Goal: Complete application form

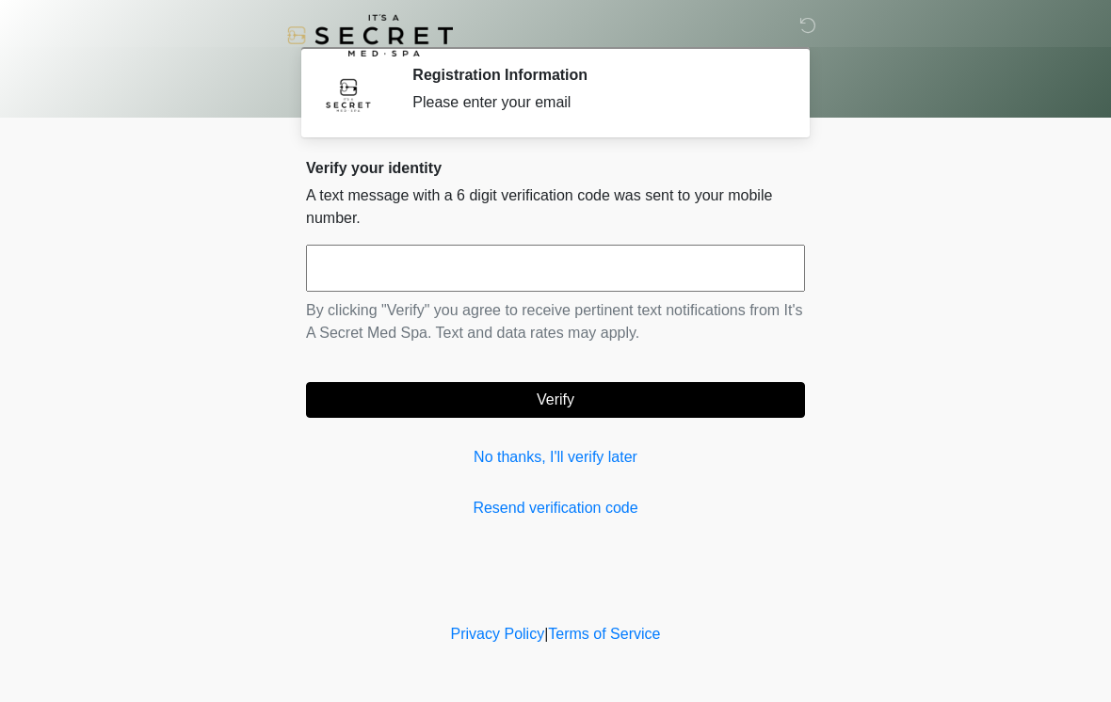
click at [601, 274] on input "text" at bounding box center [555, 268] width 499 height 47
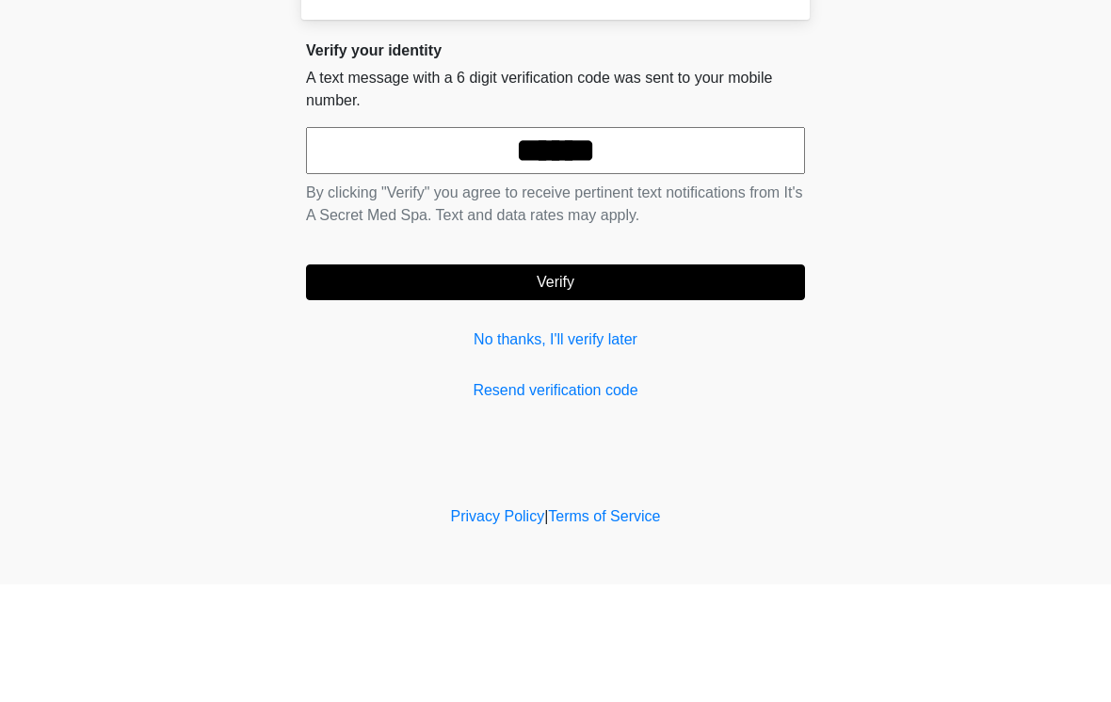
type input "******"
click at [646, 382] on button "Verify" at bounding box center [555, 400] width 499 height 36
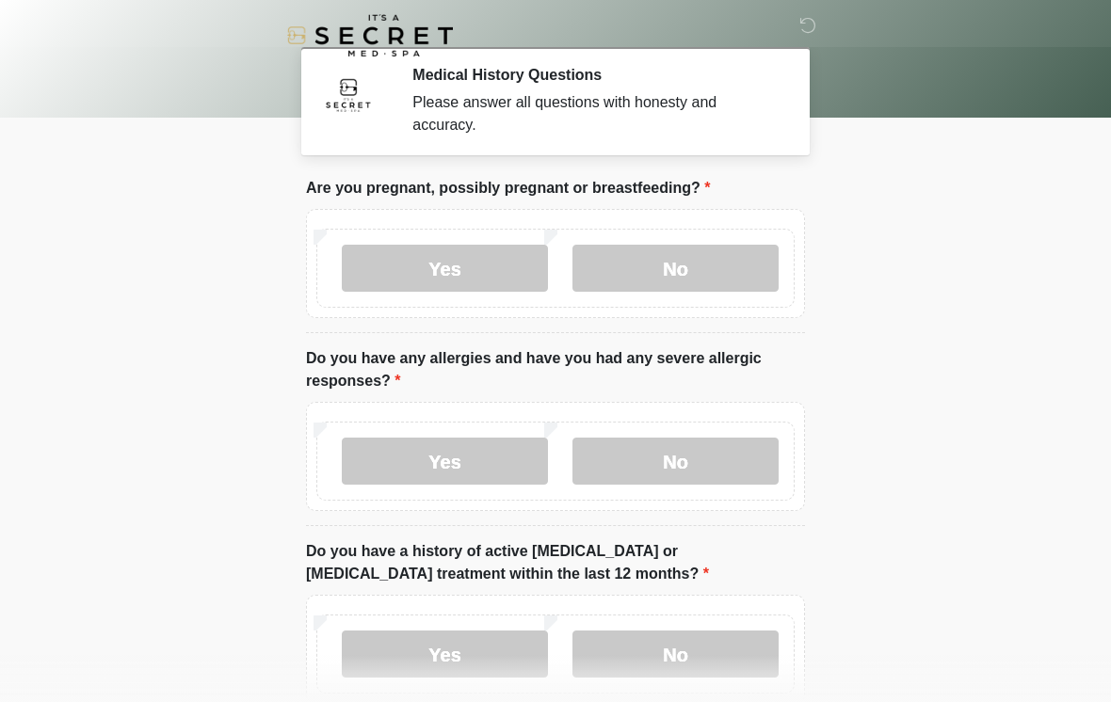
click at [719, 275] on label "No" at bounding box center [676, 268] width 206 height 47
click at [693, 454] on label "No" at bounding box center [676, 461] width 206 height 47
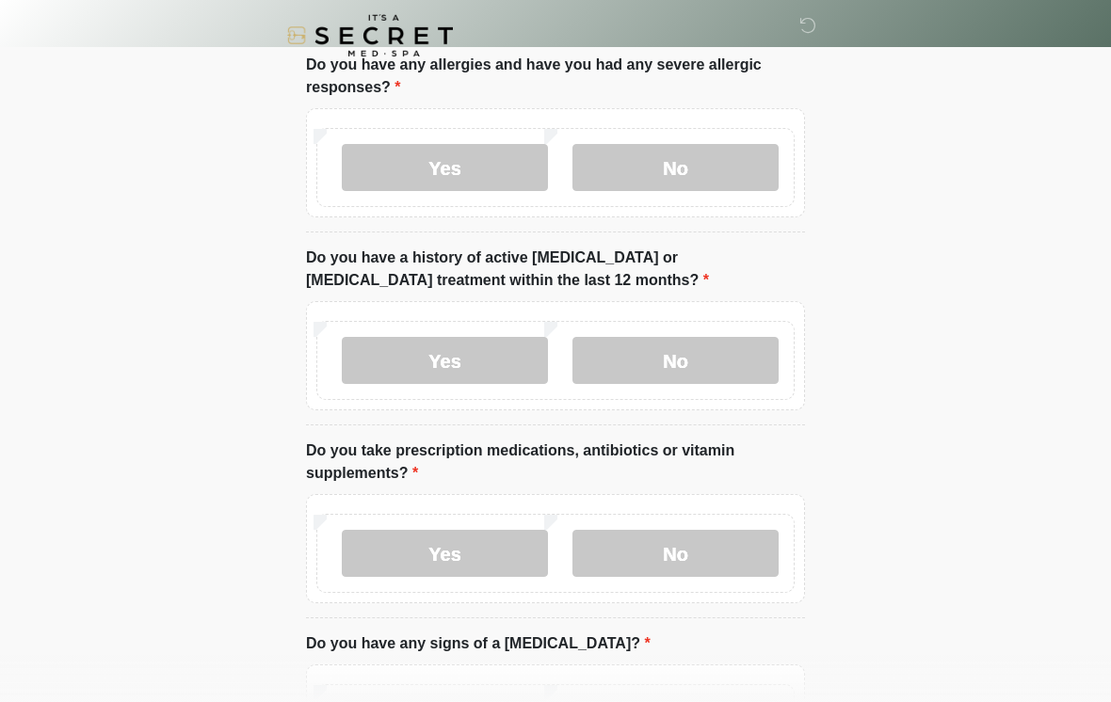
scroll to position [300, 0]
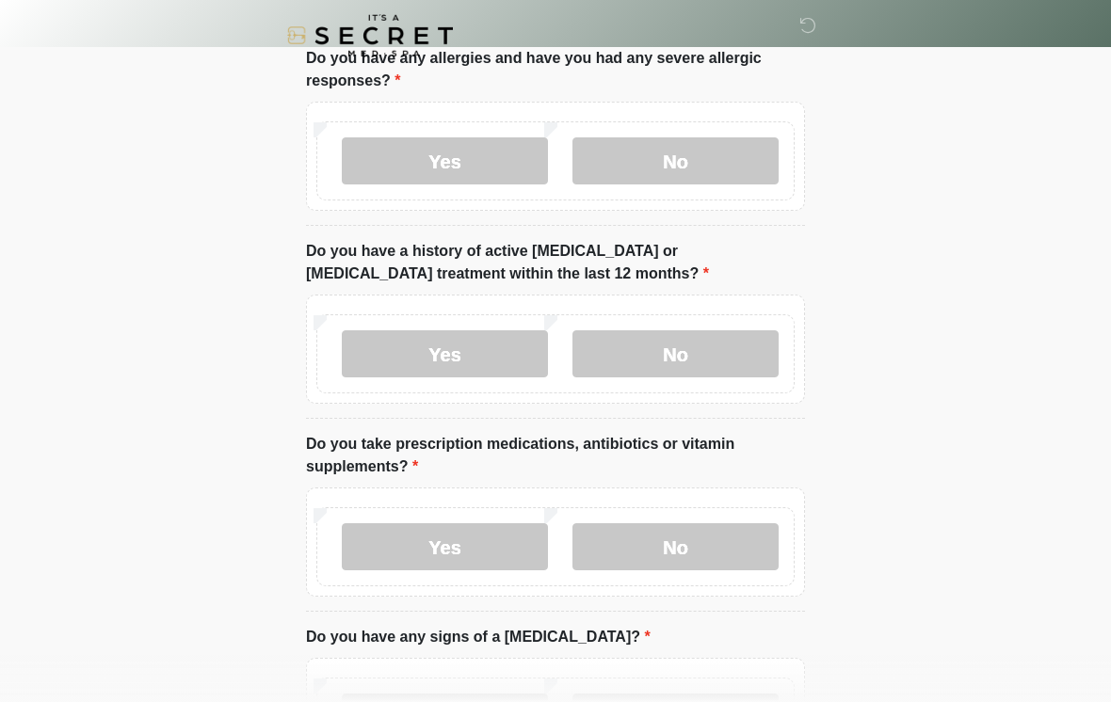
click at [707, 355] on label "No" at bounding box center [676, 354] width 206 height 47
click at [709, 537] on label "No" at bounding box center [676, 547] width 206 height 47
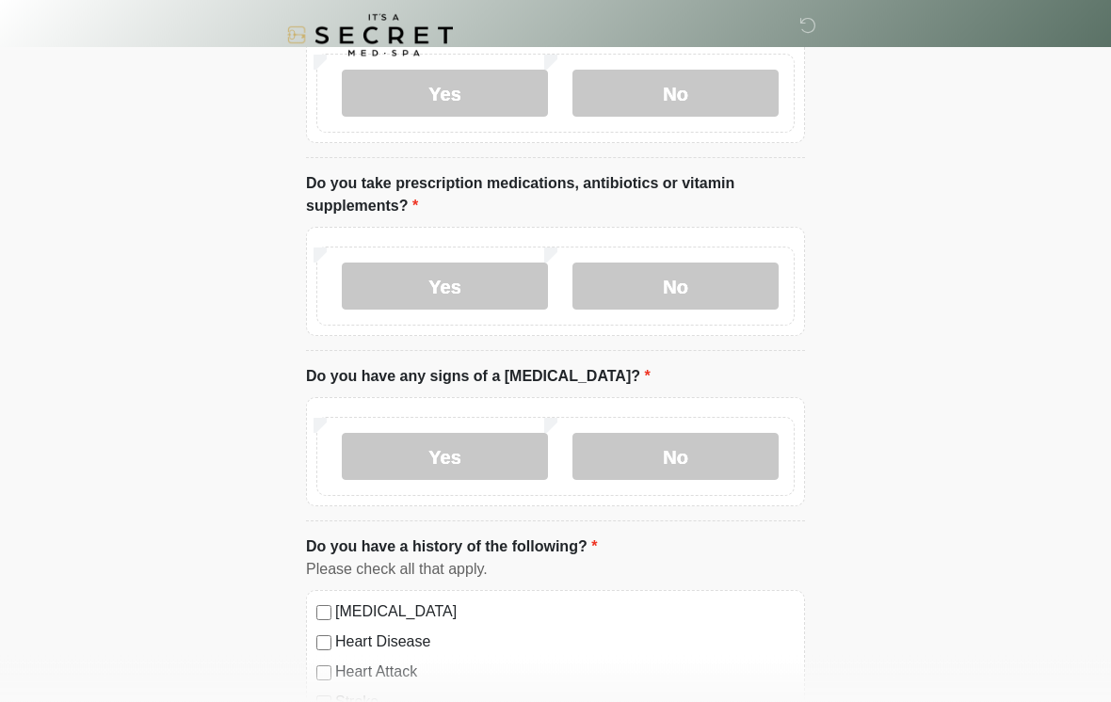
click at [692, 471] on label "No" at bounding box center [676, 457] width 206 height 47
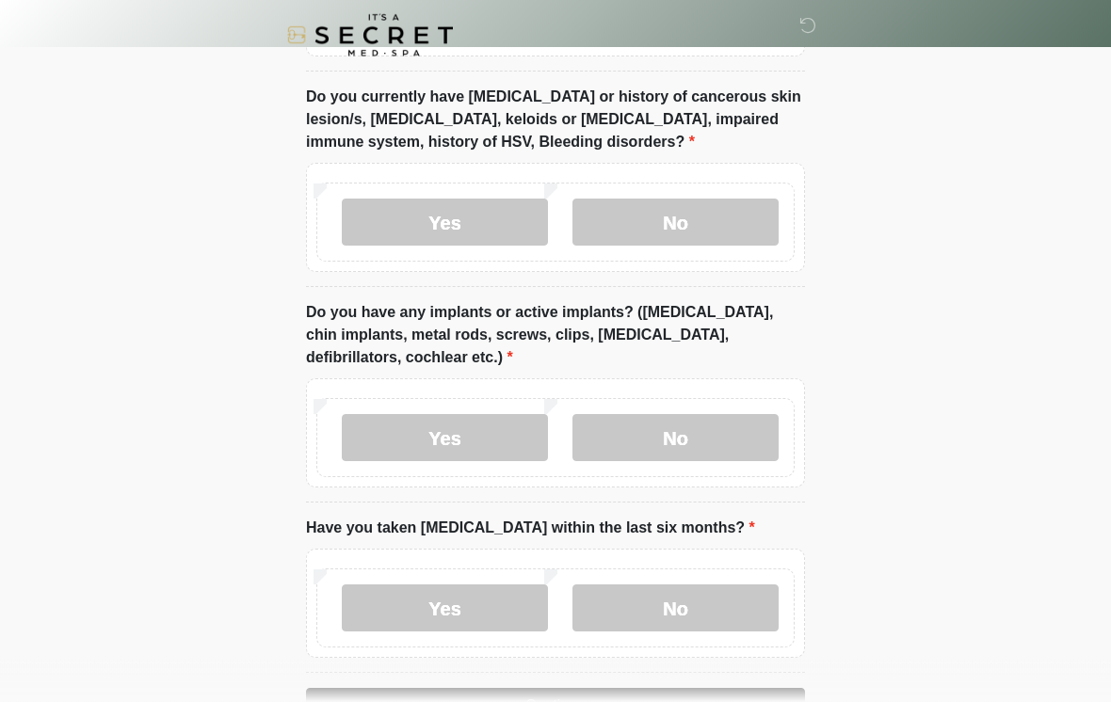
click at [723, 223] on label "No" at bounding box center [676, 223] width 206 height 47
click at [711, 441] on label "No" at bounding box center [676, 437] width 206 height 47
click at [684, 606] on label "No" at bounding box center [676, 608] width 206 height 47
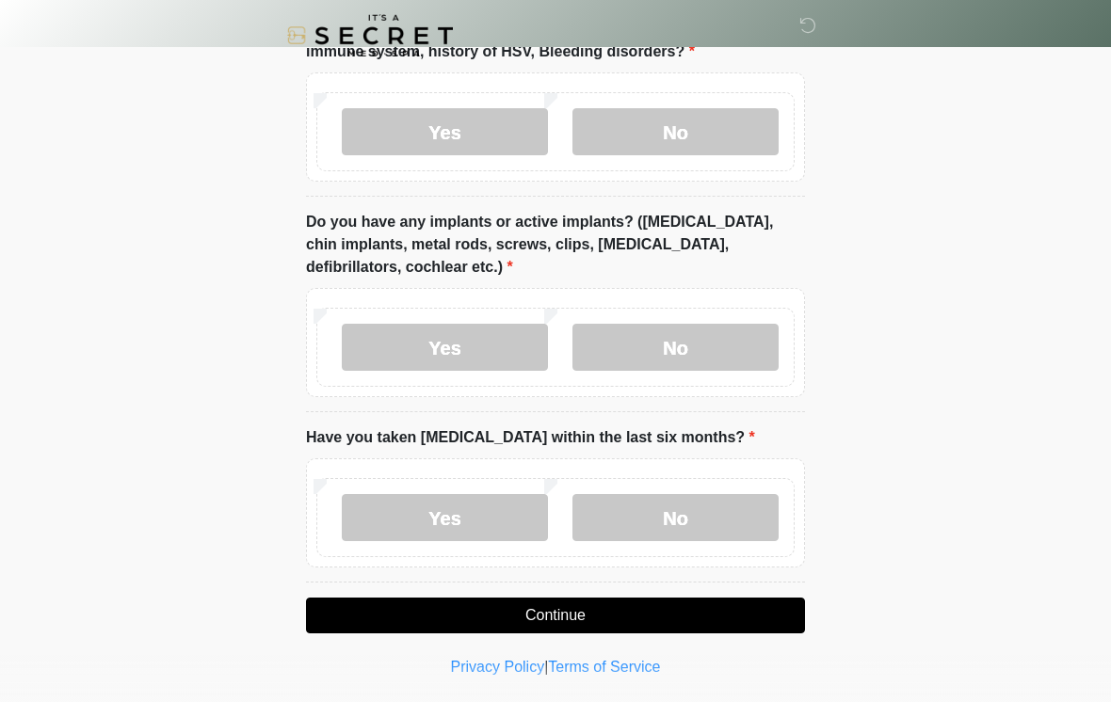
click at [597, 616] on button "Continue" at bounding box center [555, 616] width 499 height 36
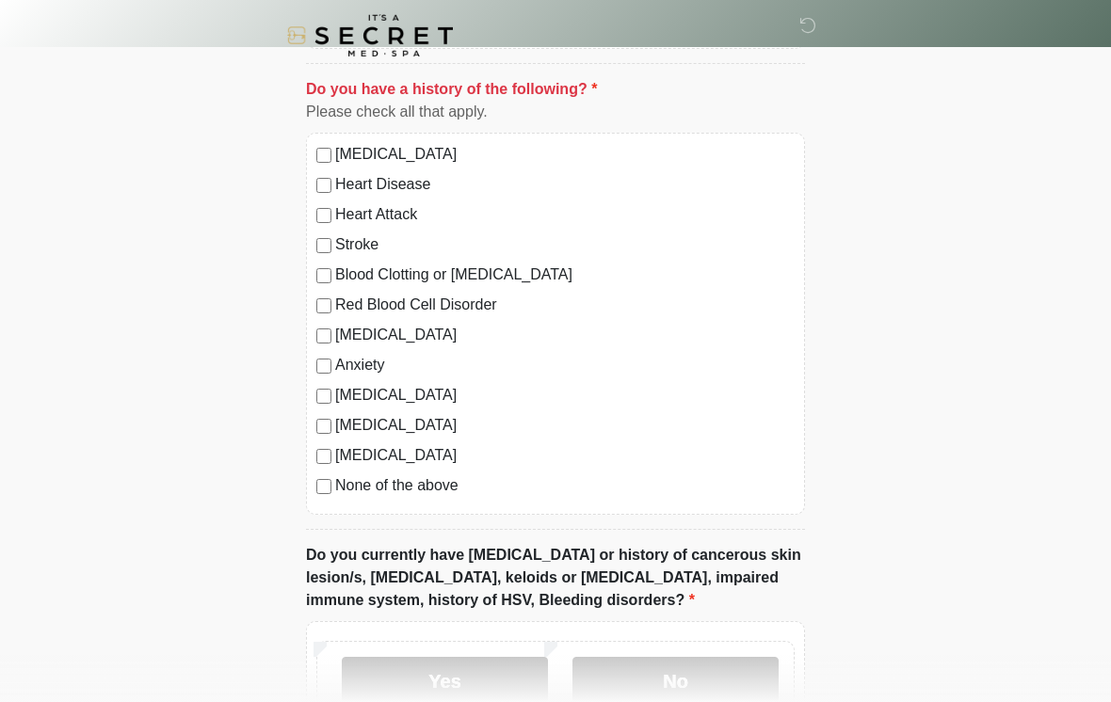
click at [410, 486] on label "None of the above" at bounding box center [565, 486] width 460 height 23
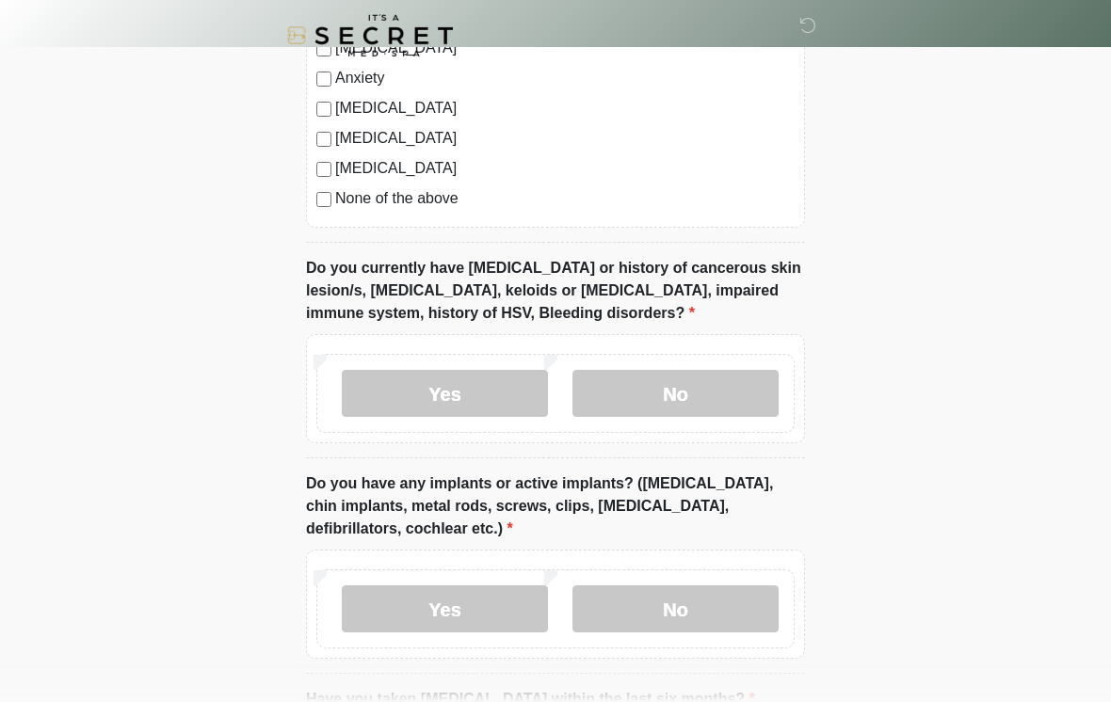
scroll to position [1315, 0]
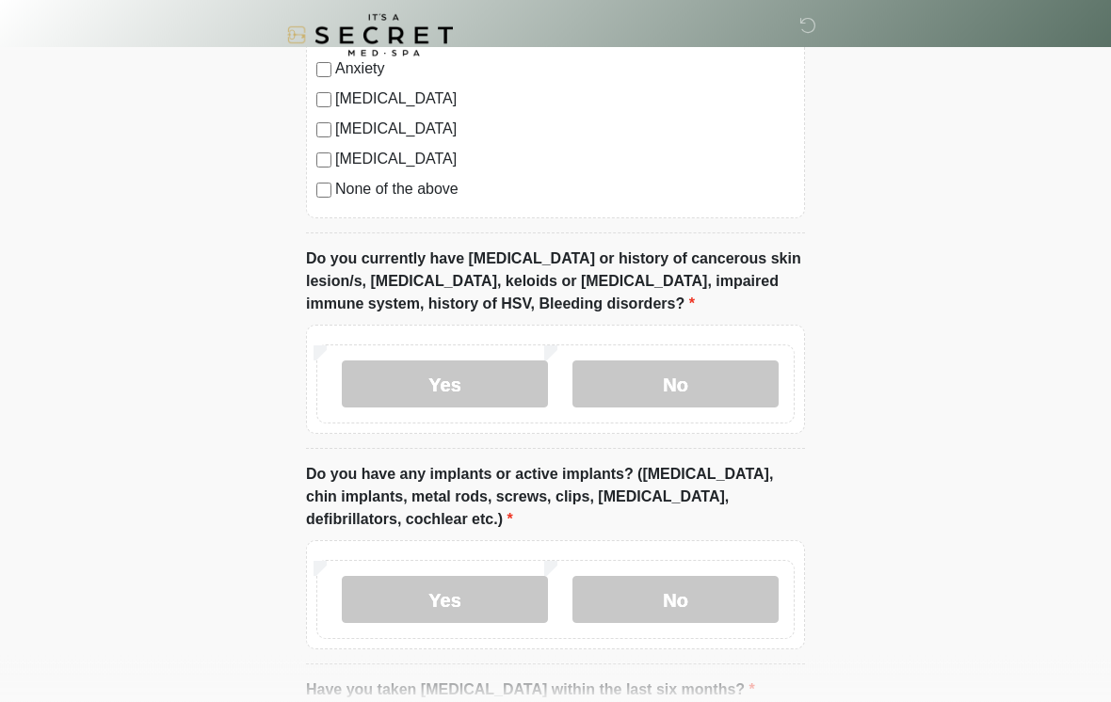
click at [735, 375] on label "No" at bounding box center [676, 385] width 206 height 47
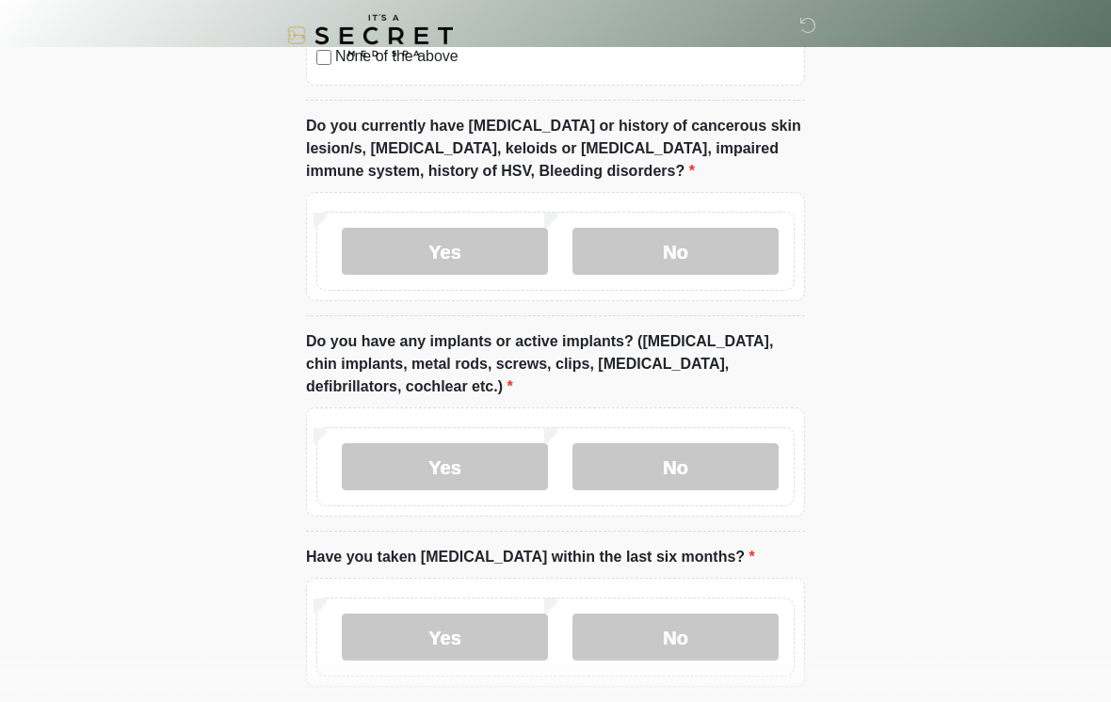
scroll to position [1568, 0]
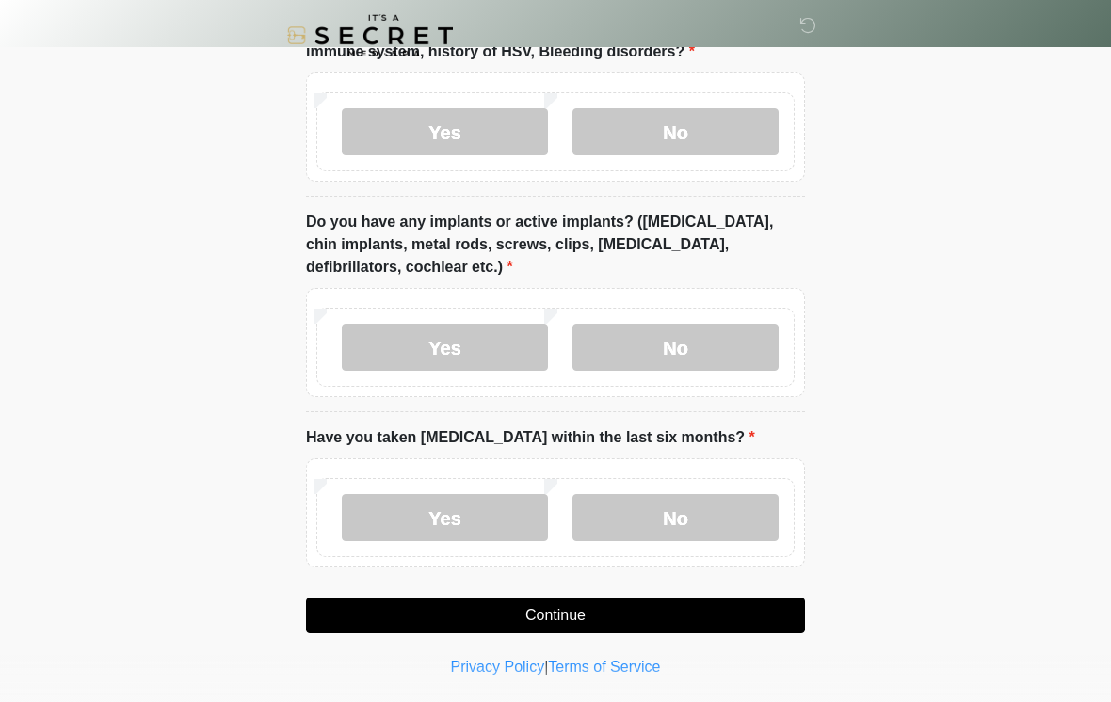
click at [590, 612] on button "Continue" at bounding box center [555, 616] width 499 height 36
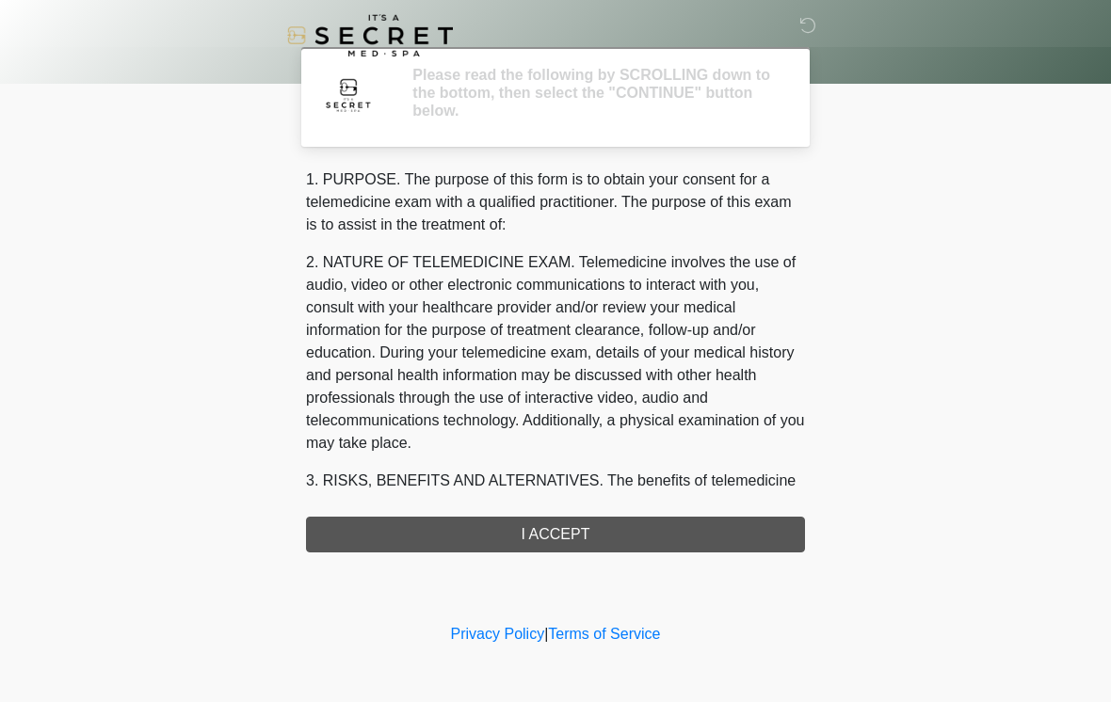
scroll to position [0, 0]
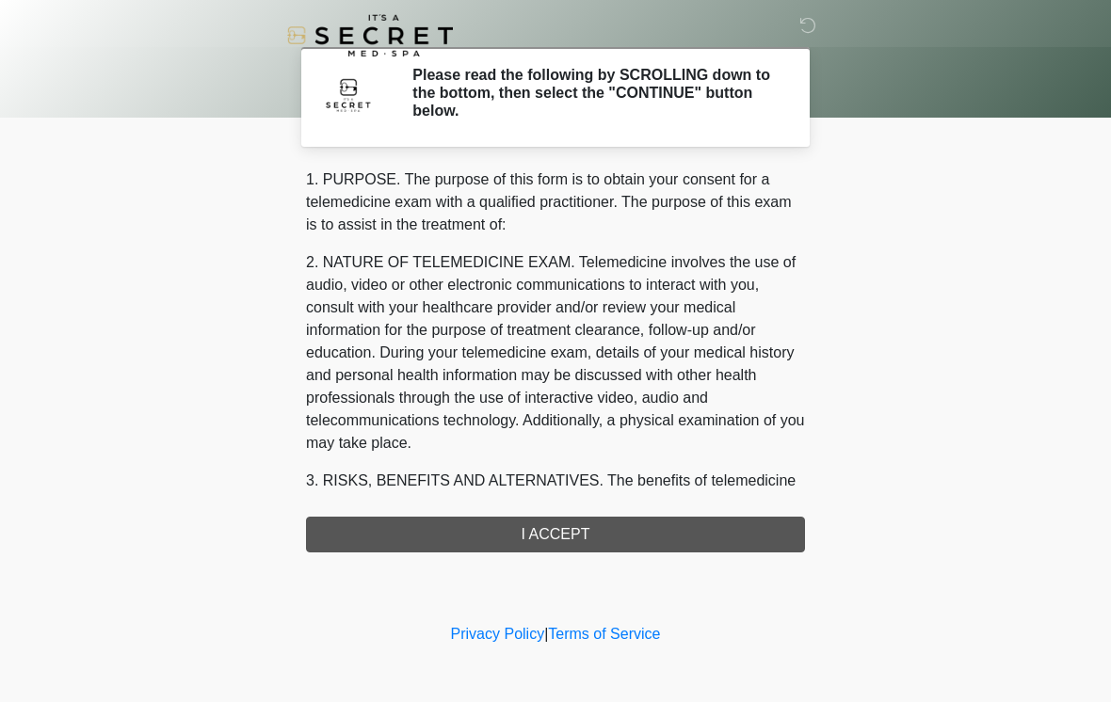
click at [627, 526] on div "1. PURPOSE. The purpose of this form is to obtain your consent for a telemedici…" at bounding box center [555, 361] width 499 height 384
click at [620, 532] on div "1. PURPOSE. The purpose of this form is to obtain your consent for a telemedici…" at bounding box center [555, 361] width 499 height 384
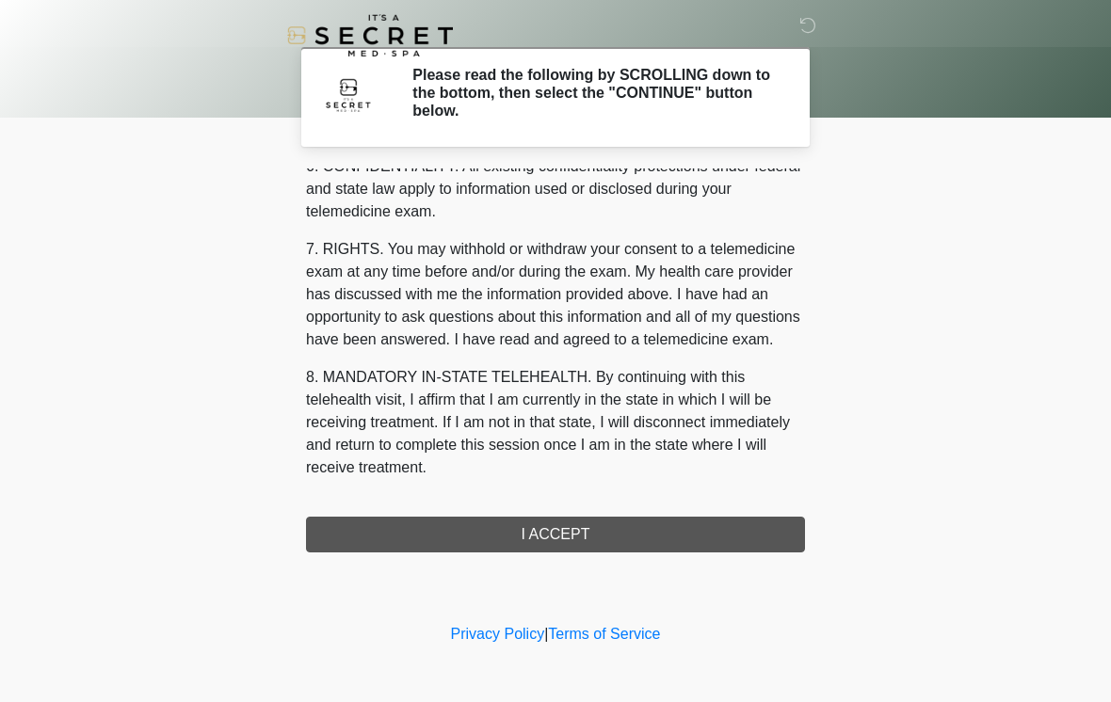
scroll to position [766, 0]
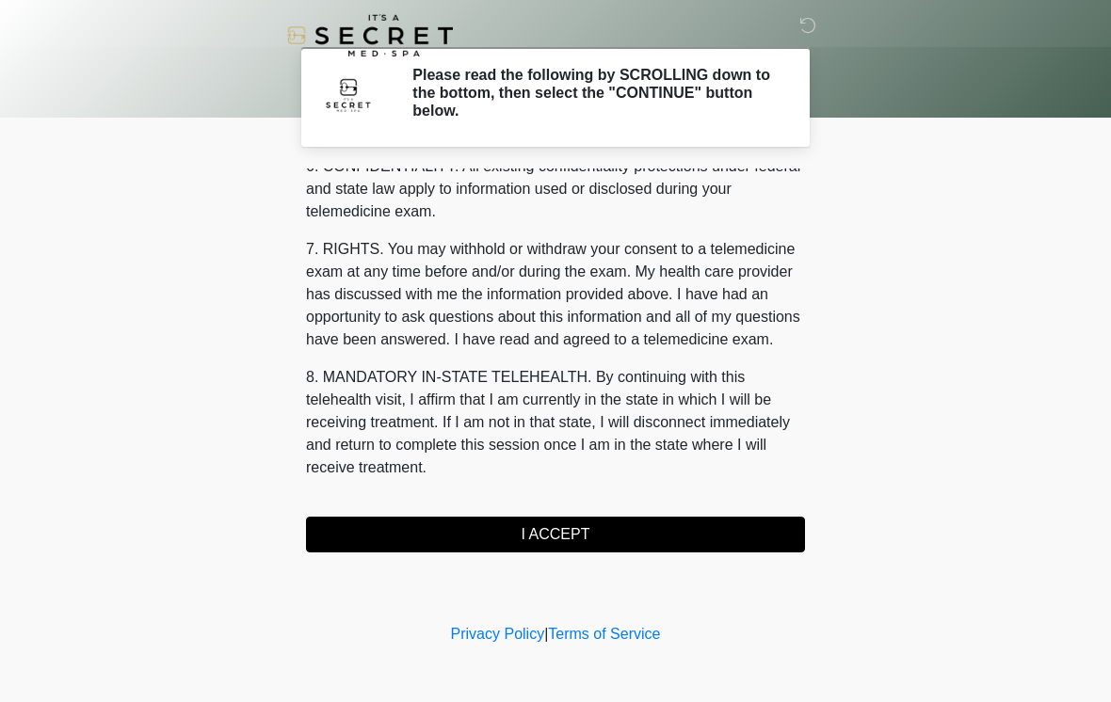
click at [603, 534] on button "I ACCEPT" at bounding box center [555, 535] width 499 height 36
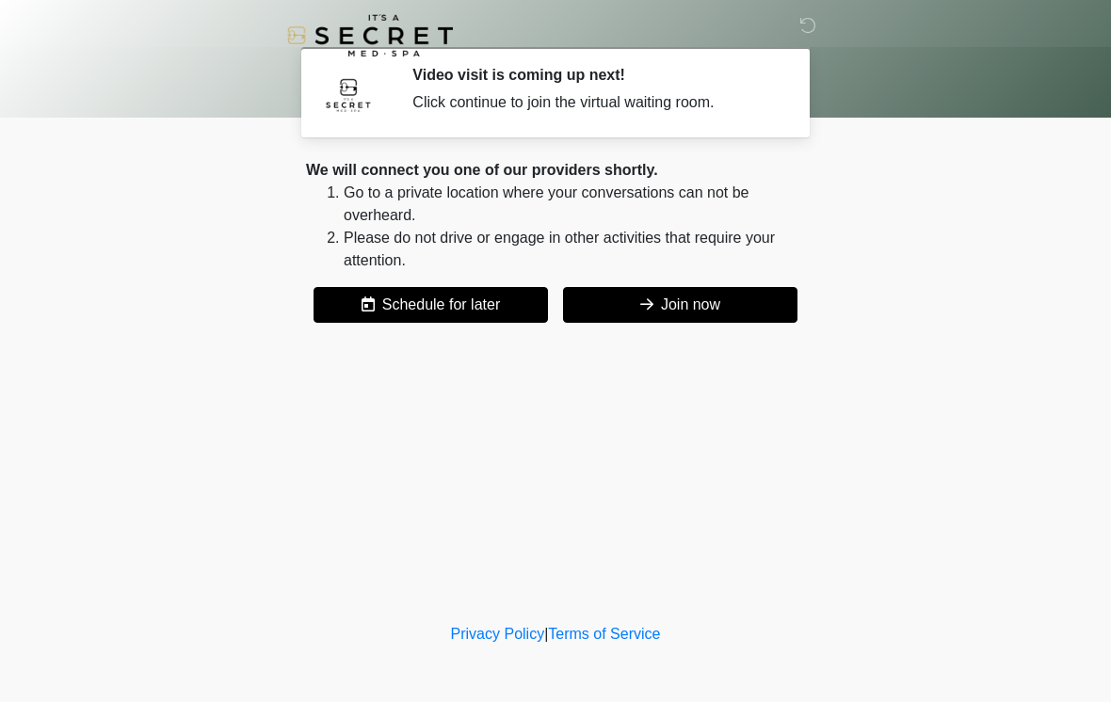
click at [729, 313] on button "Join now" at bounding box center [680, 305] width 234 height 36
